Goal: Task Accomplishment & Management: Use online tool/utility

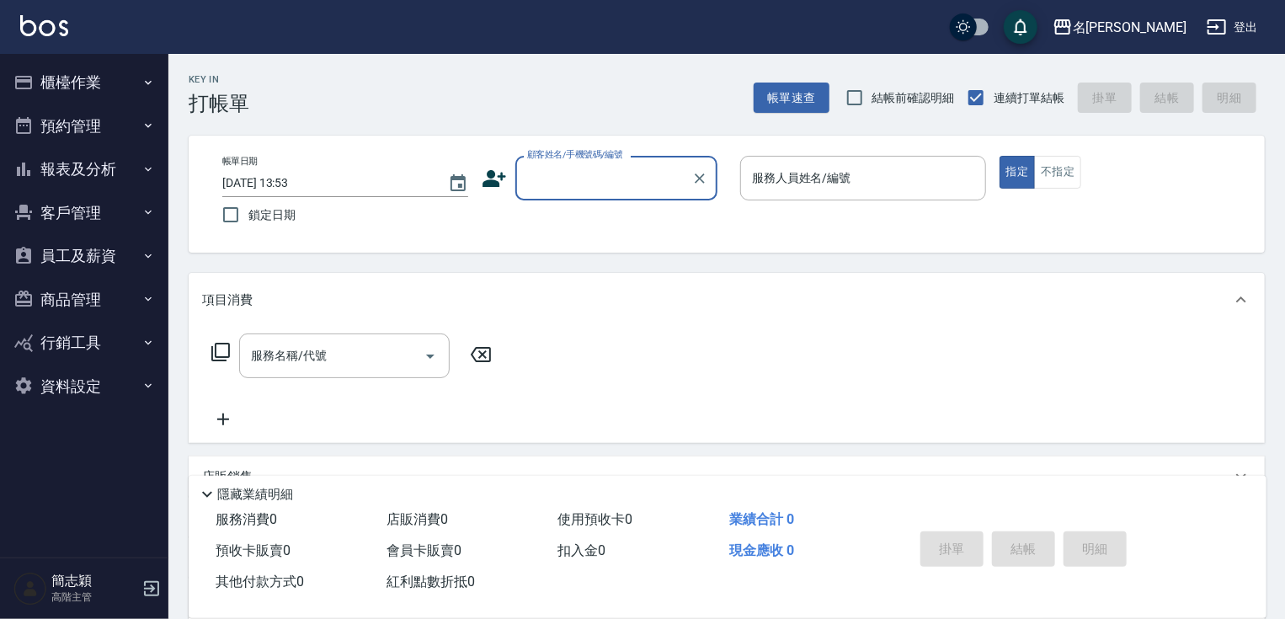
click at [116, 74] on button "櫃檯作業" at bounding box center [84, 83] width 155 height 44
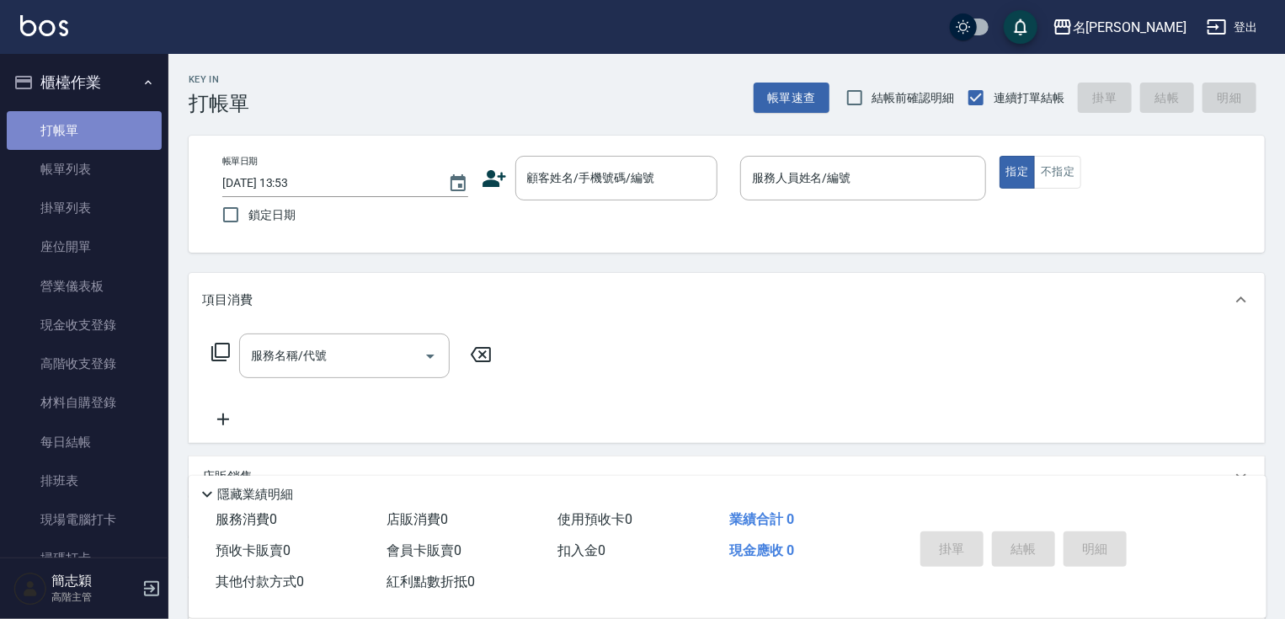
click at [98, 134] on link "打帳單" at bounding box center [84, 130] width 155 height 39
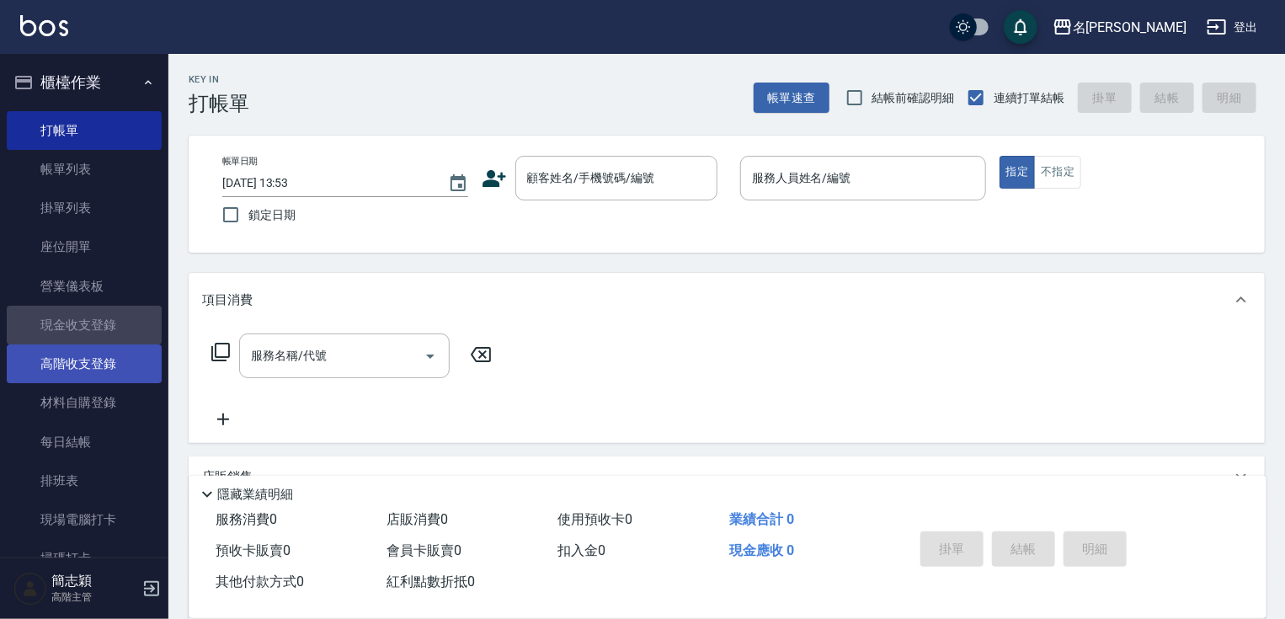
drag, startPoint x: 113, startPoint y: 341, endPoint x: 93, endPoint y: 376, distance: 39.6
click at [114, 341] on link "現金收支登錄" at bounding box center [84, 325] width 155 height 39
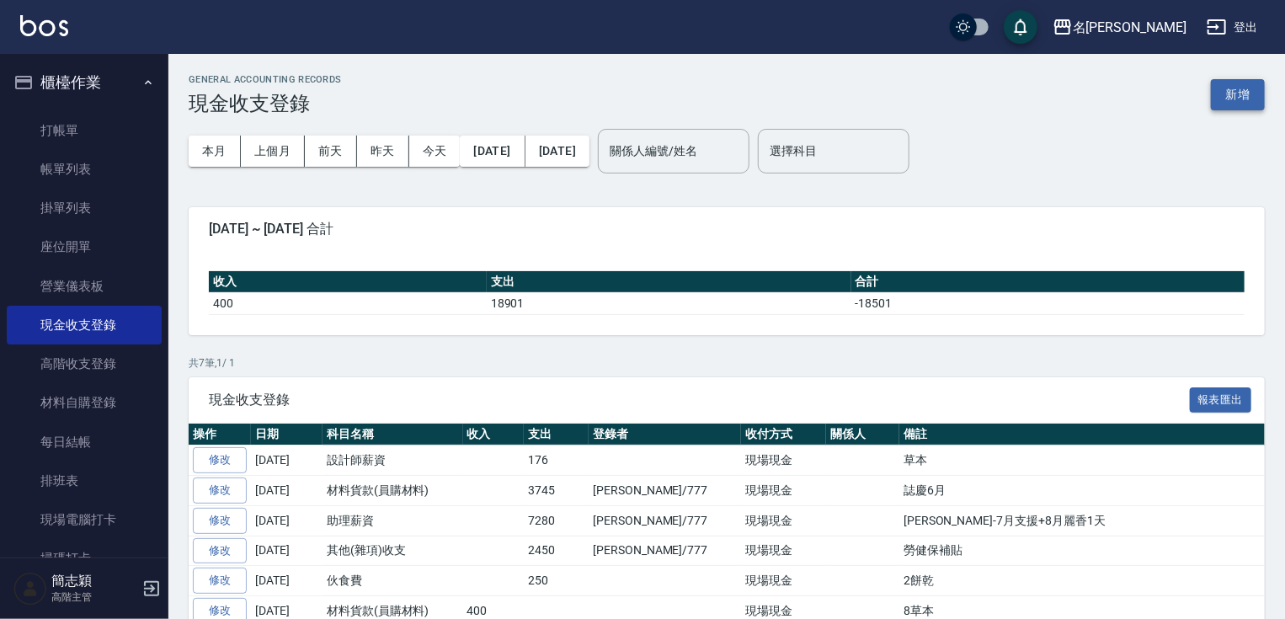
click at [1226, 96] on button "新增" at bounding box center [1238, 94] width 54 height 31
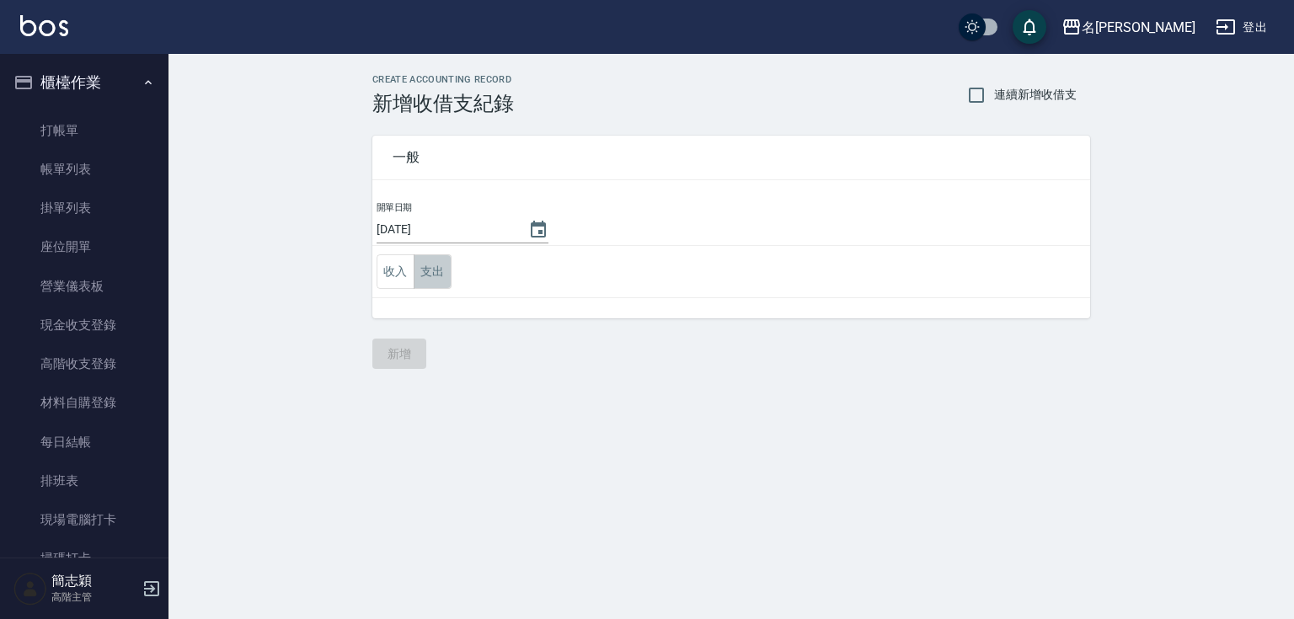
drag, startPoint x: 441, startPoint y: 276, endPoint x: 433, endPoint y: 277, distance: 8.5
click at [433, 277] on button "支出" at bounding box center [432, 271] width 38 height 35
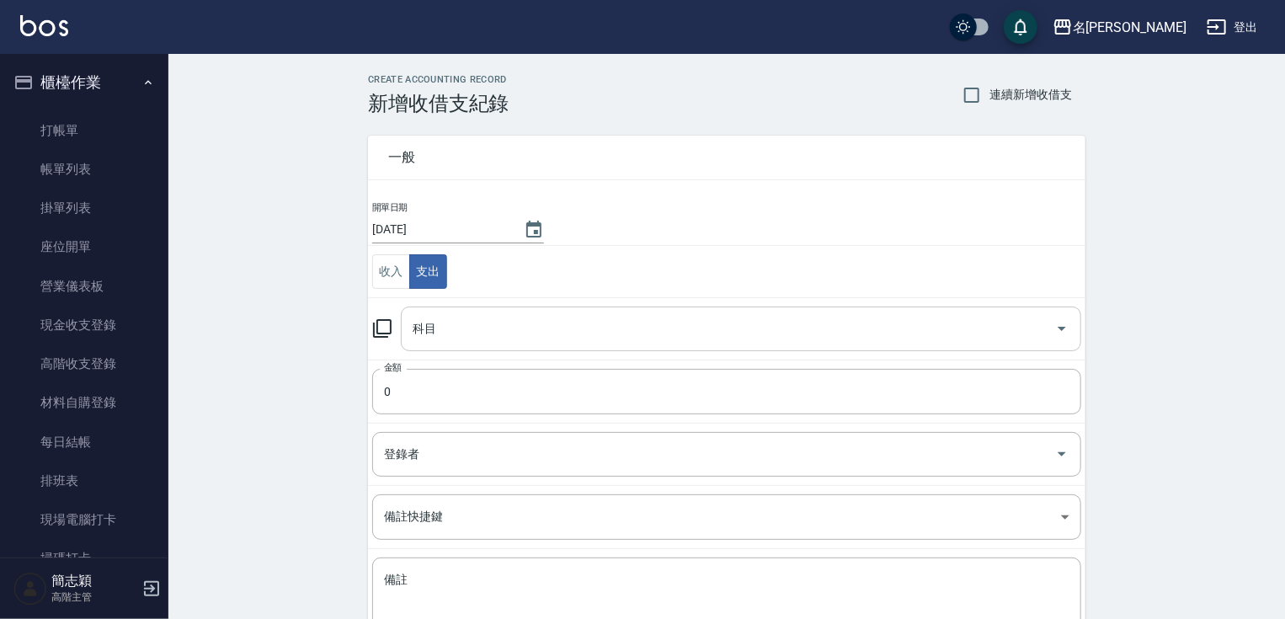
click at [487, 328] on input "科目" at bounding box center [728, 328] width 640 height 29
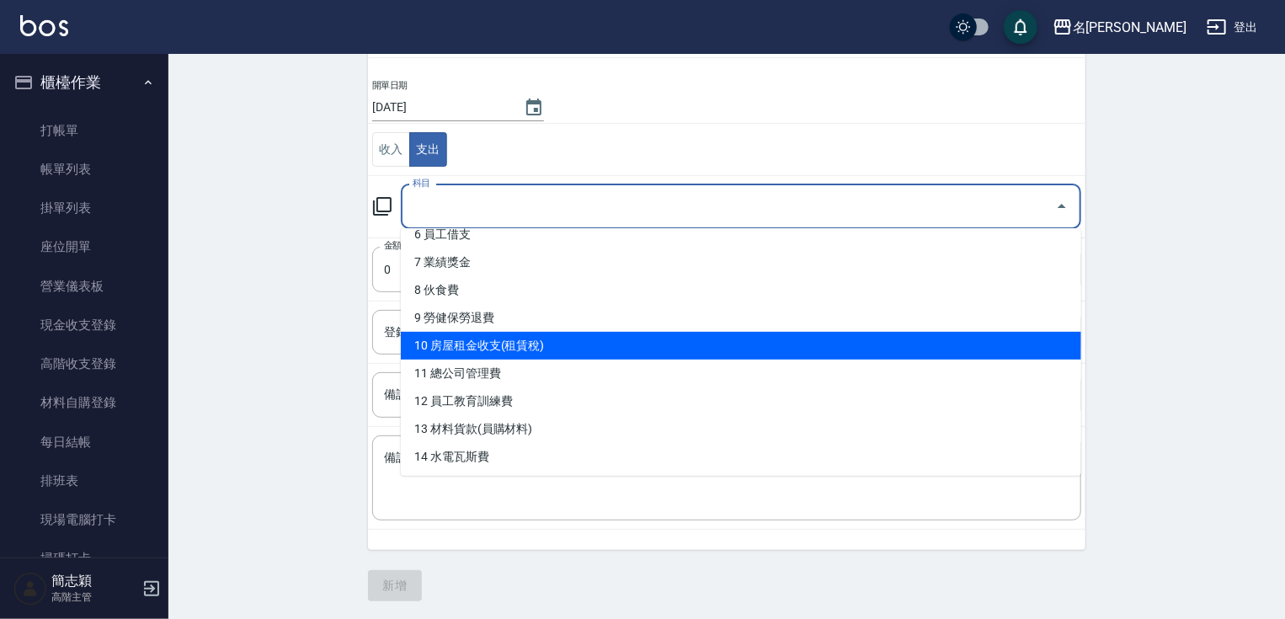
scroll to position [202, 0]
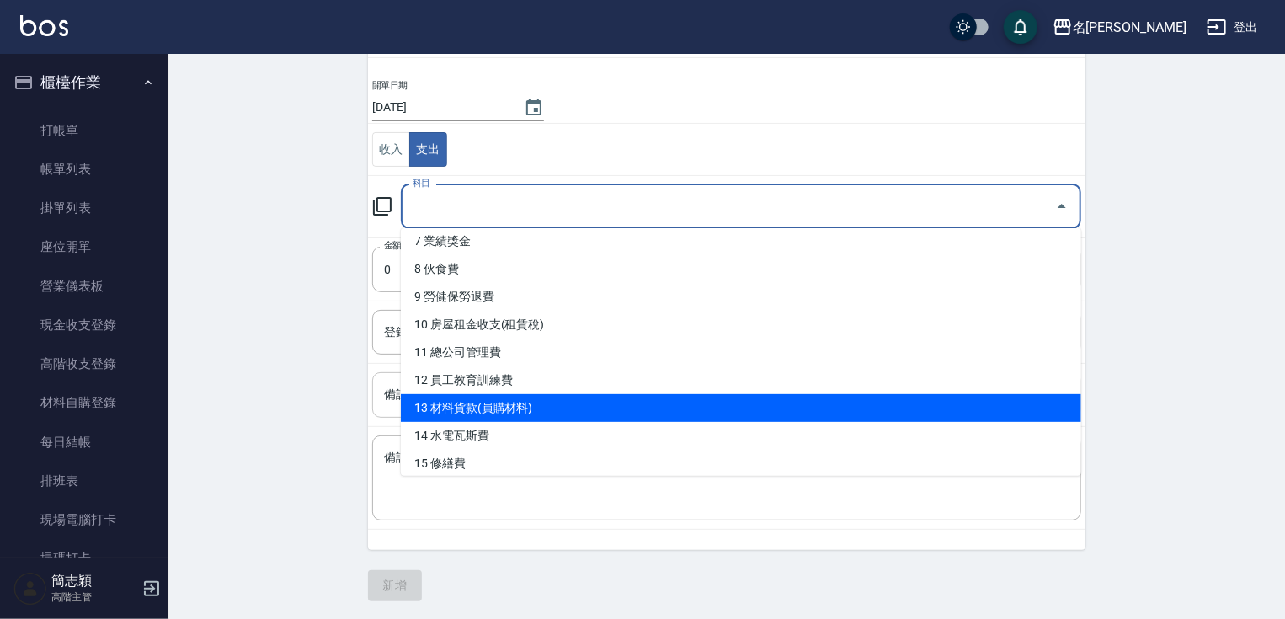
click at [552, 408] on li "13 材料貨款(員購材料)" at bounding box center [741, 408] width 680 height 28
type input "13 材料貨款(員購材料)"
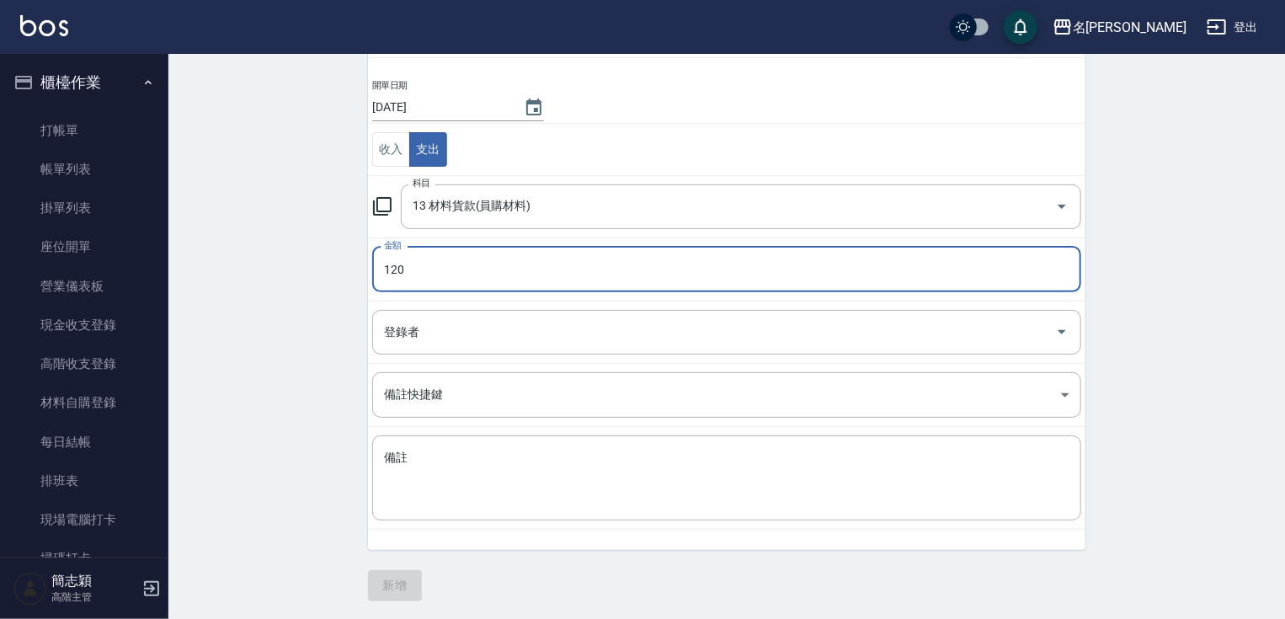
type input "120"
type input "111"
click at [520, 475] on textarea "備註" at bounding box center [726, 478] width 685 height 57
click at [510, 473] on textarea "備註" at bounding box center [726, 478] width 685 height 57
